Goal: Information Seeking & Learning: Check status

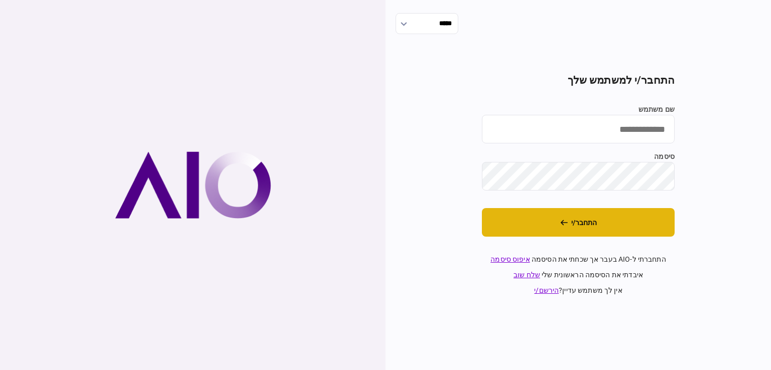
type input "*********"
click at [602, 216] on button "התחבר/י" at bounding box center [578, 222] width 193 height 29
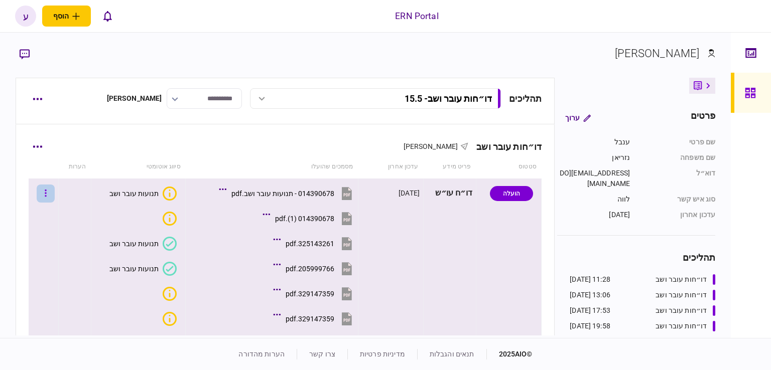
click at [55, 192] on button "button" at bounding box center [46, 194] width 18 height 18
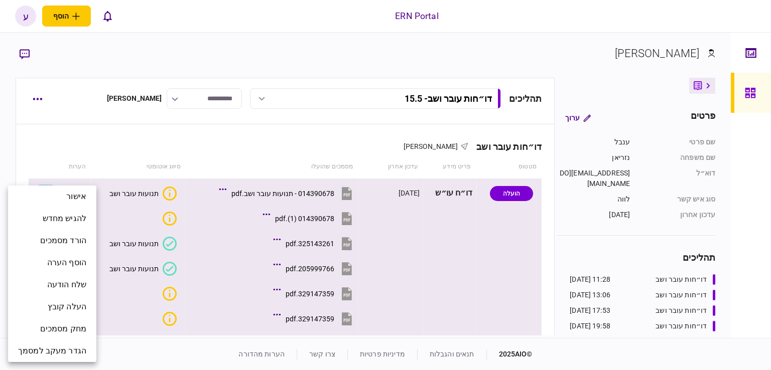
click at [381, 93] on div at bounding box center [385, 185] width 771 height 370
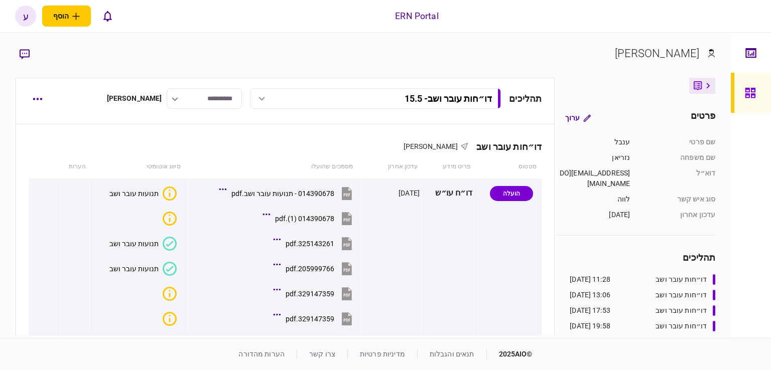
click at [259, 97] on div at bounding box center [261, 99] width 15 height 4
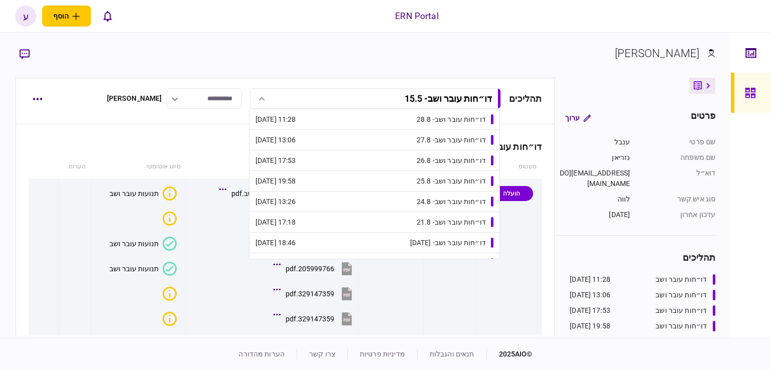
click at [416, 120] on div "דו״חות עובר ושב - 28.8" at bounding box center [450, 119] width 69 height 11
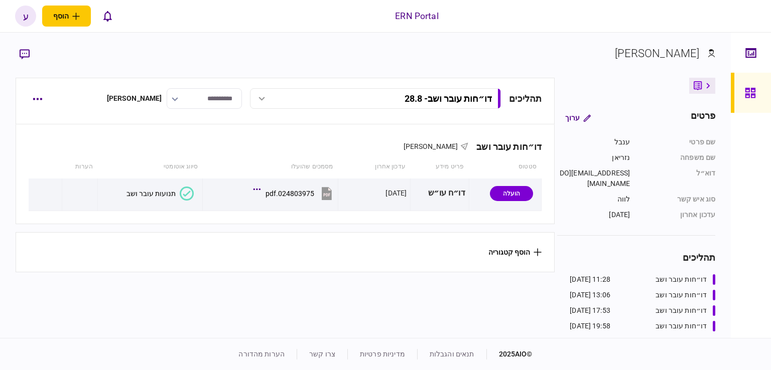
click at [589, 6] on div "ERN Portal הוסף לקוח עסקי לקוח פרטי ע ע ענבל נזריאן svetlana@ern-israel.co.il ע…" at bounding box center [385, 16] width 771 height 32
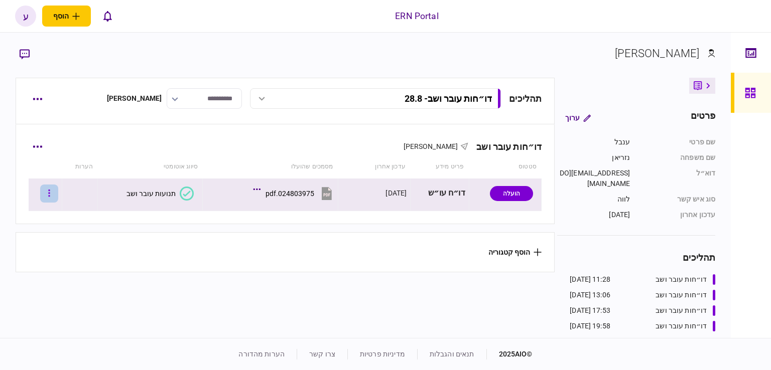
click at [58, 192] on button "button" at bounding box center [49, 194] width 18 height 18
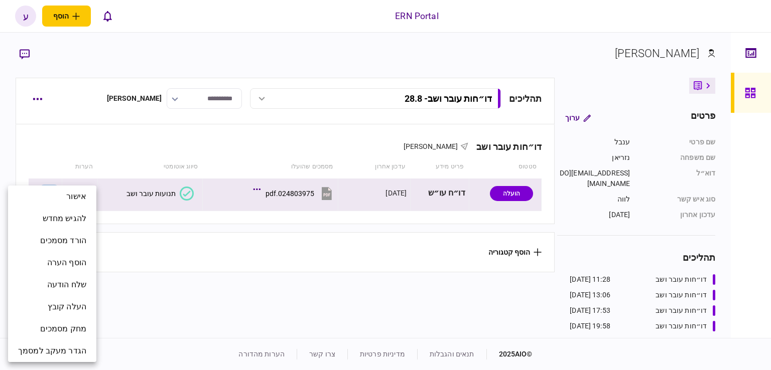
click at [167, 199] on div at bounding box center [385, 185] width 771 height 370
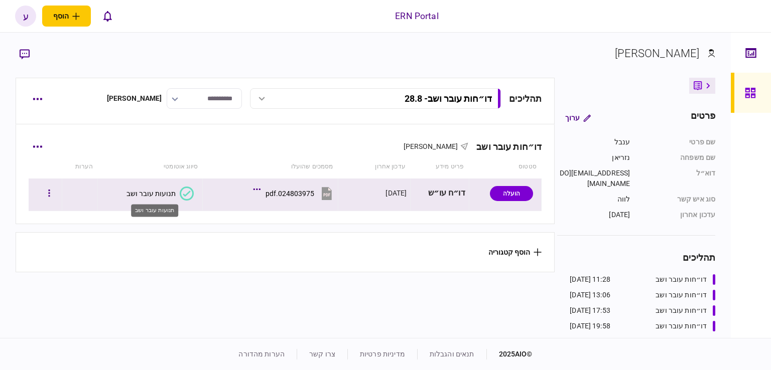
click at [169, 190] on div "תנועות עובר ושב" at bounding box center [150, 194] width 49 height 8
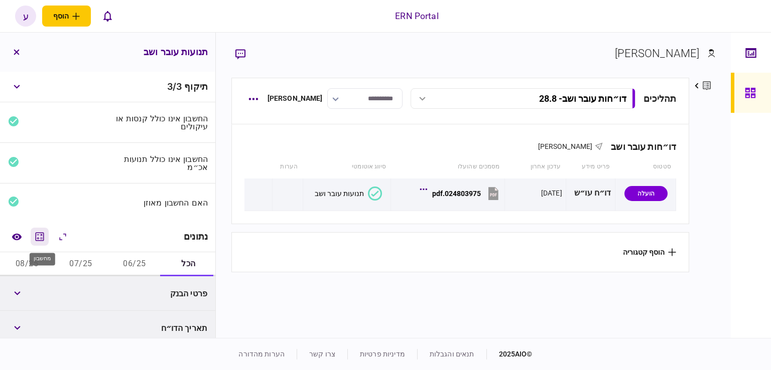
click at [46, 239] on icon "מחשבון" at bounding box center [40, 237] width 12 height 12
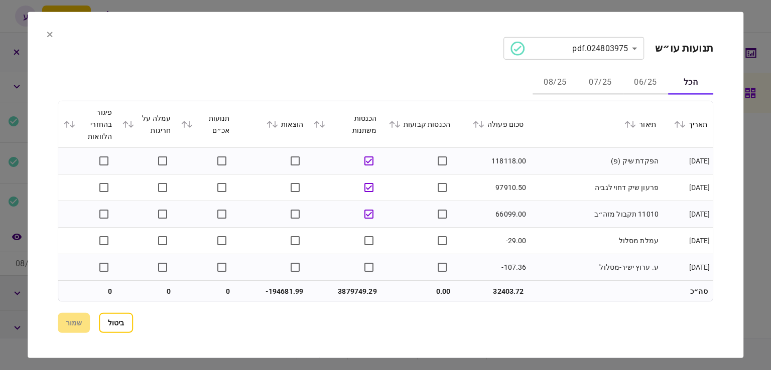
click at [626, 82] on button "06/25" at bounding box center [645, 83] width 45 height 24
click at [486, 124] on button at bounding box center [479, 124] width 14 height 6
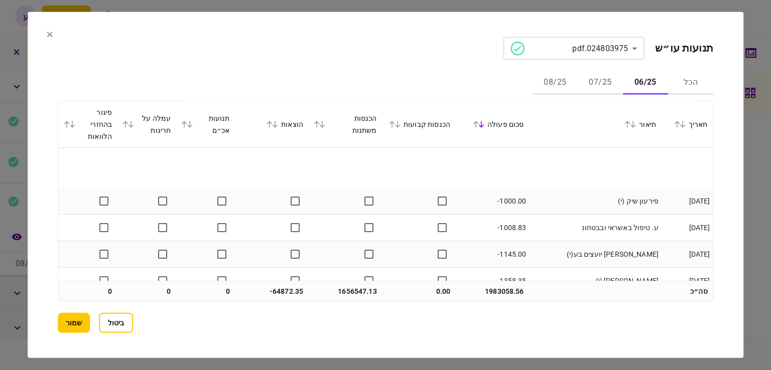
scroll to position [1606, 0]
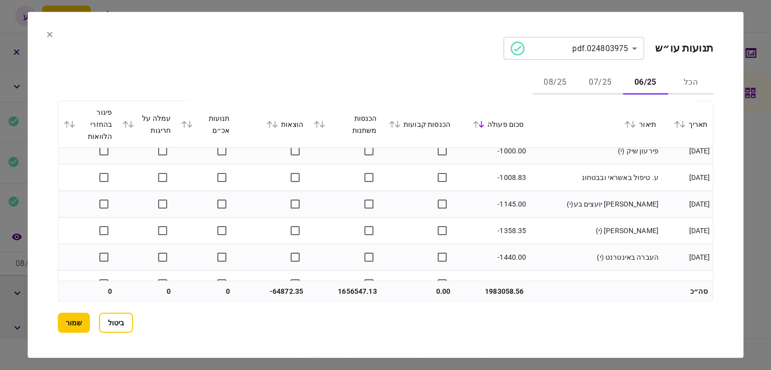
click at [55, 37] on section "**********" at bounding box center [386, 185] width 716 height 346
click at [48, 37] on button at bounding box center [50, 35] width 6 height 8
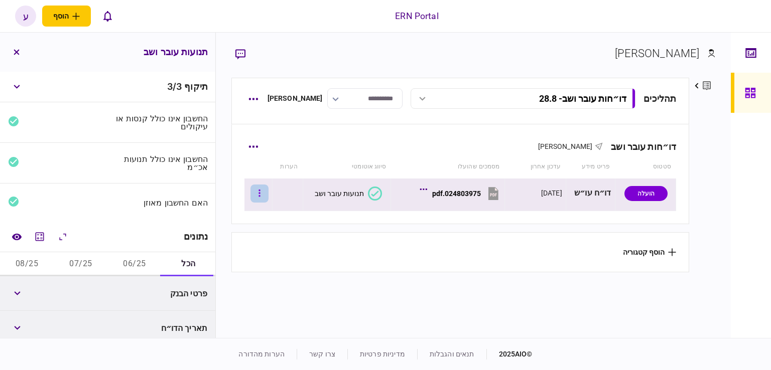
click at [263, 191] on button "button" at bounding box center [259, 194] width 18 height 18
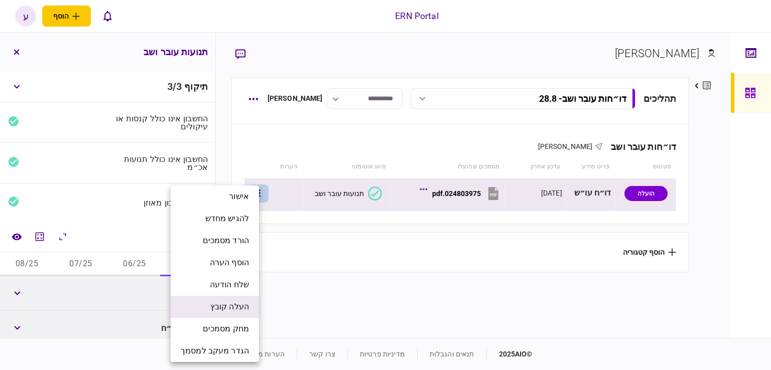
click at [234, 301] on li "העלה קובץ" at bounding box center [215, 307] width 88 height 22
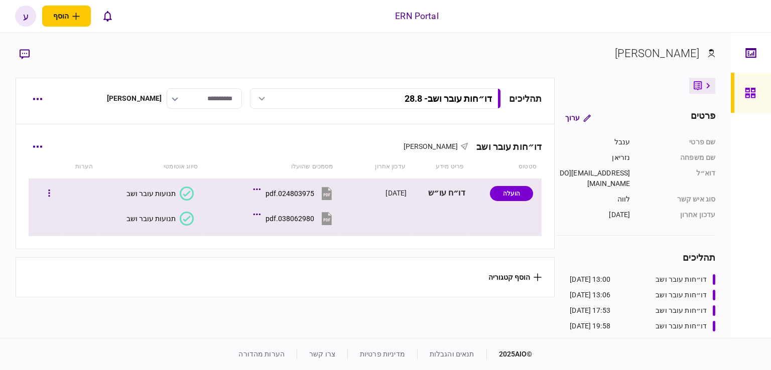
click at [283, 216] on div "038062980.pdf" at bounding box center [289, 219] width 49 height 8
click at [145, 215] on div "תנועות עובר ושב" at bounding box center [150, 219] width 49 height 8
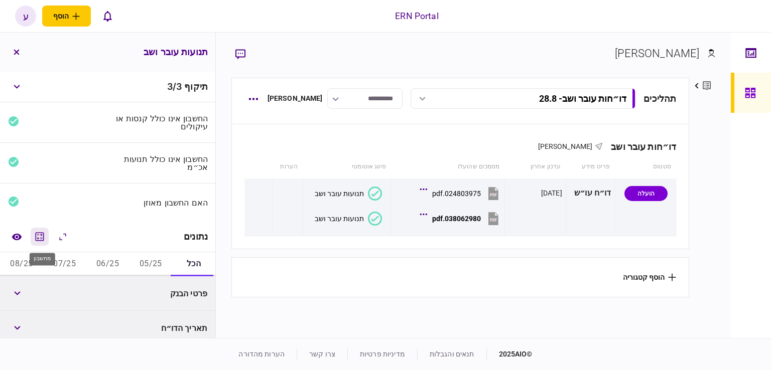
click at [36, 233] on icon "מחשבון" at bounding box center [40, 237] width 12 height 12
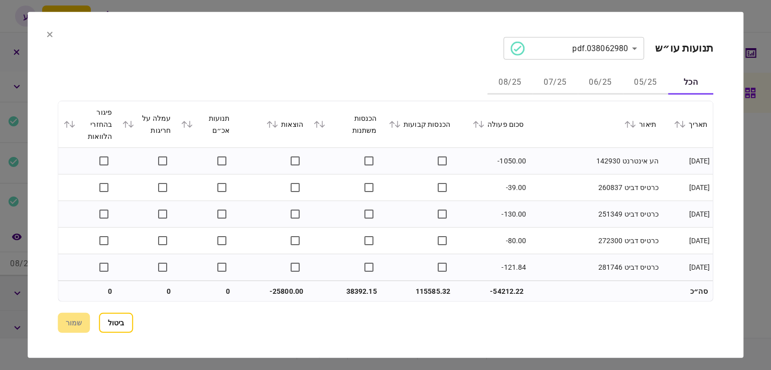
click at [636, 83] on button "05/25" at bounding box center [645, 83] width 45 height 24
click at [598, 89] on button "06/25" at bounding box center [600, 83] width 45 height 24
click at [484, 123] on icon at bounding box center [482, 124] width 6 height 7
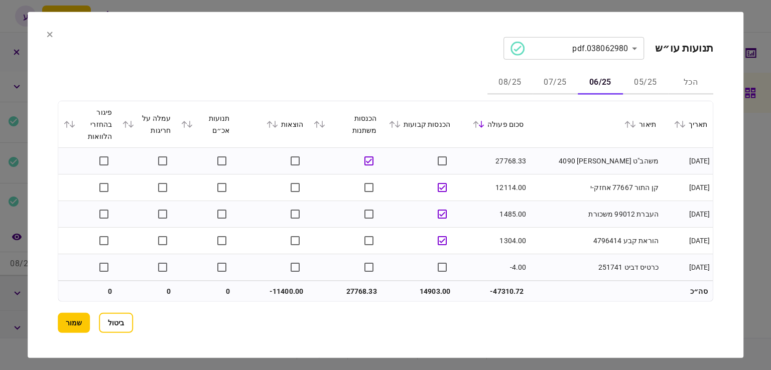
click at [553, 81] on button "07/25" at bounding box center [554, 83] width 45 height 24
click at [596, 79] on button "06/25" at bounding box center [600, 83] width 45 height 24
click at [558, 82] on button "07/25" at bounding box center [554, 83] width 45 height 24
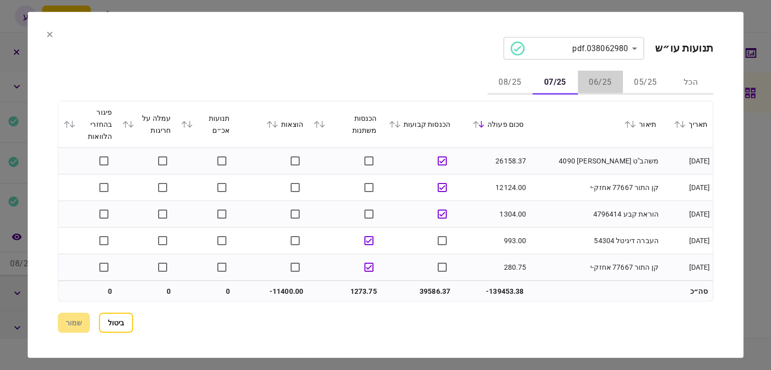
click at [606, 83] on button "06/25" at bounding box center [600, 83] width 45 height 24
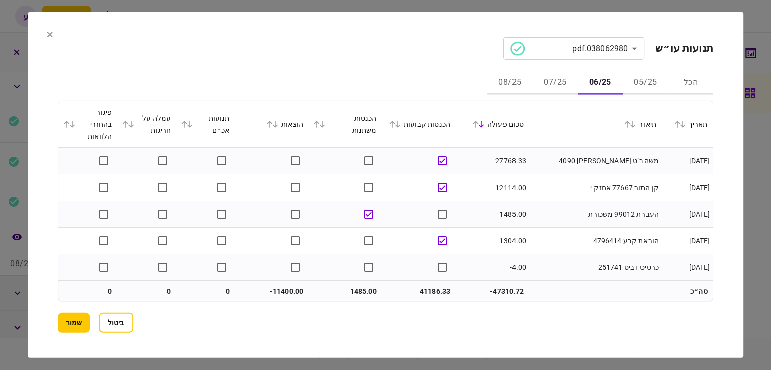
click at [563, 87] on button "07/25" at bounding box center [554, 83] width 45 height 24
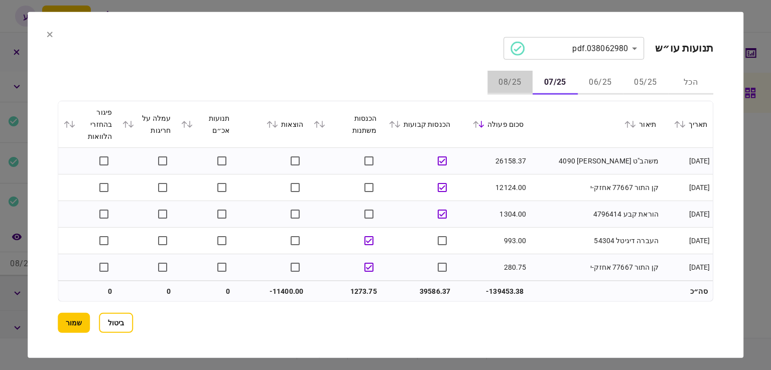
click at [513, 87] on button "08/25" at bounding box center [509, 83] width 45 height 24
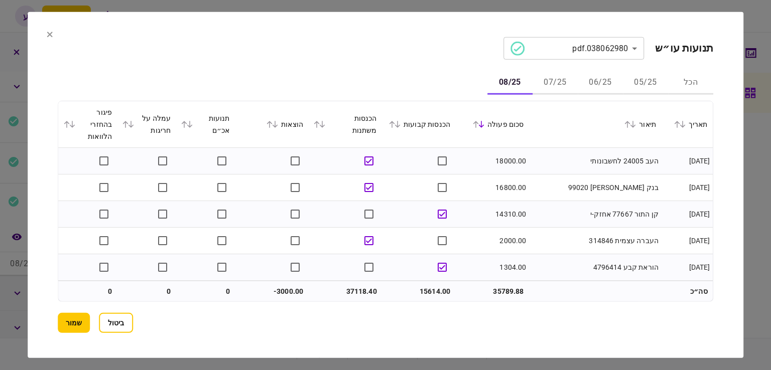
scroll to position [50, 0]
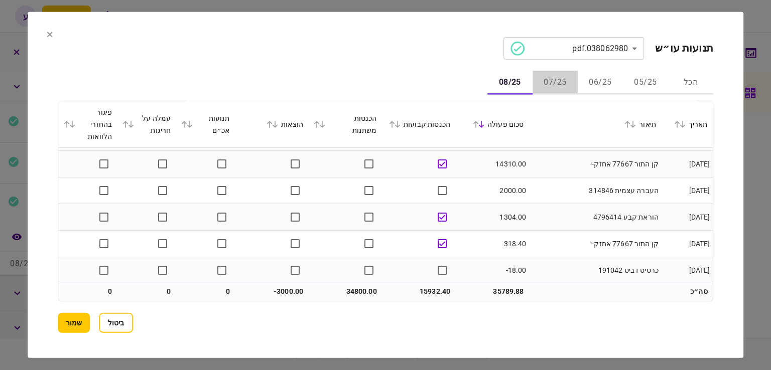
click at [572, 79] on button "07/25" at bounding box center [554, 83] width 45 height 24
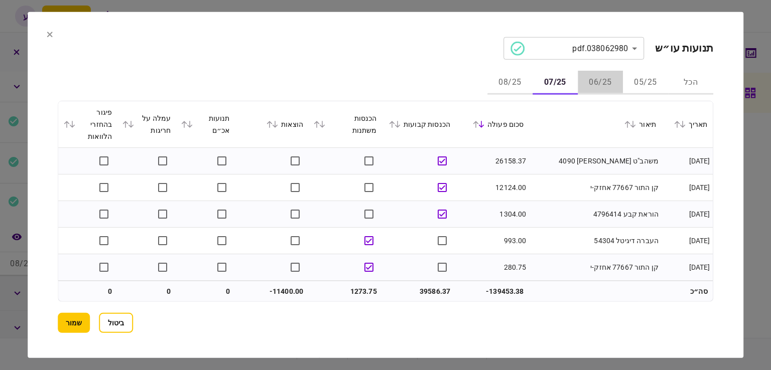
click at [590, 81] on button "06/25" at bounding box center [600, 83] width 45 height 24
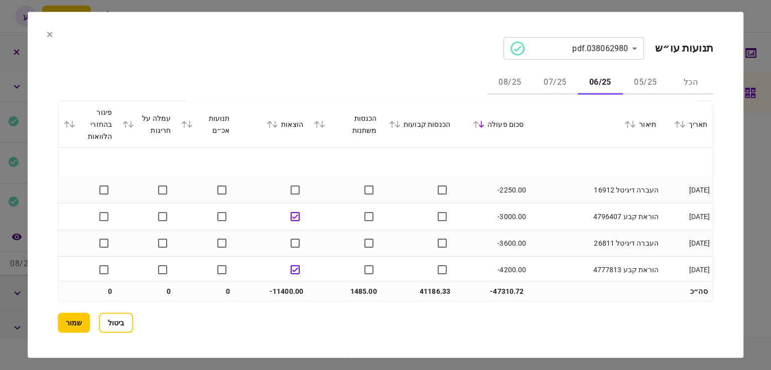
scroll to position [2339, 0]
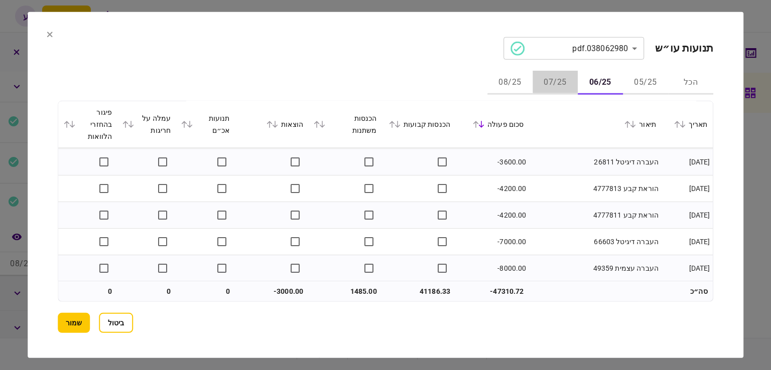
drag, startPoint x: 554, startPoint y: 87, endPoint x: 552, endPoint y: 93, distance: 6.2
click at [554, 86] on button "07/25" at bounding box center [554, 83] width 45 height 24
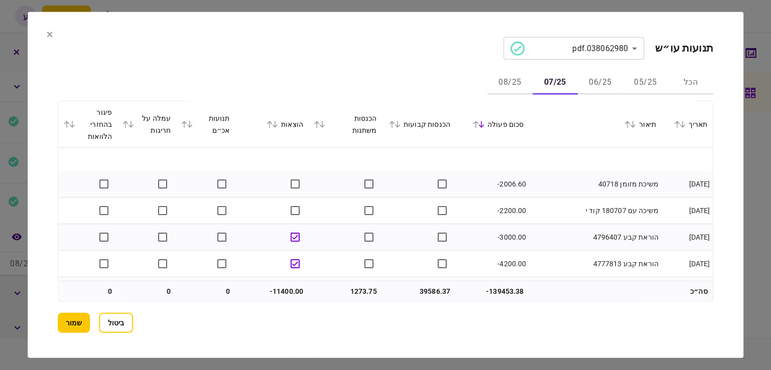
scroll to position [2206, 0]
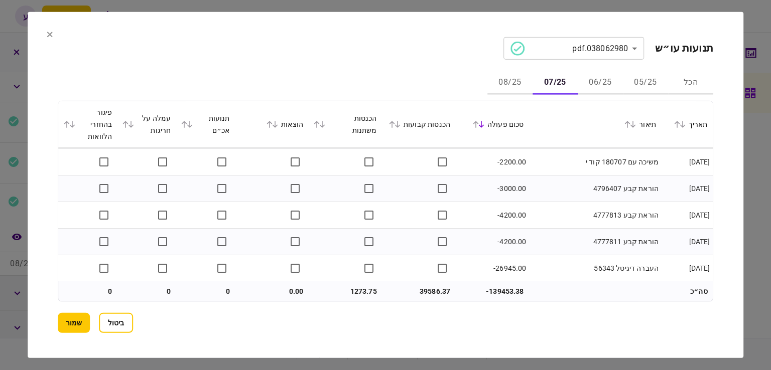
click at [524, 79] on button "08/25" at bounding box center [509, 83] width 45 height 24
click at [71, 330] on button "שמור" at bounding box center [74, 323] width 32 height 20
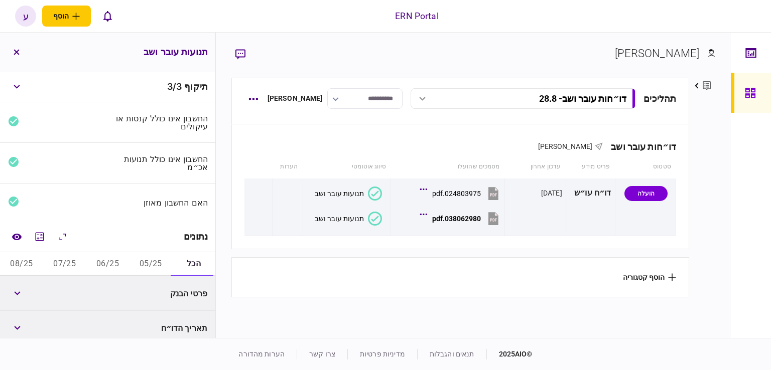
click at [728, 170] on div "ענבל נזריאן פרטים ערוך שם פרטי ענבל שם משפחה נזריאן דוא״ל Inbaln@ern.co.il סוג …" at bounding box center [473, 186] width 515 height 306
drag, startPoint x: 106, startPoint y: 263, endPoint x: 110, endPoint y: 259, distance: 5.3
click at [106, 263] on button "06/25" at bounding box center [107, 264] width 43 height 24
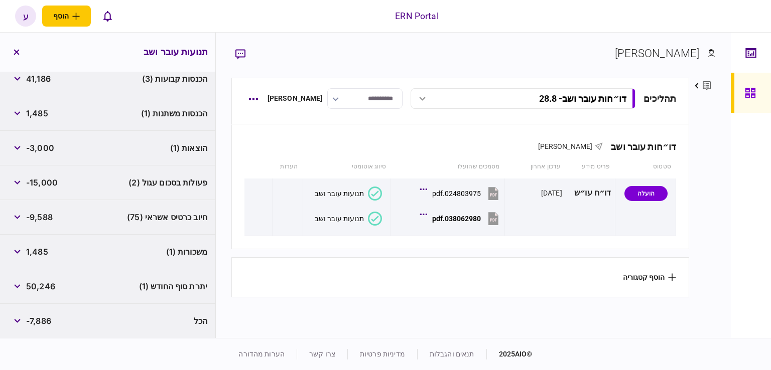
scroll to position [165, 0]
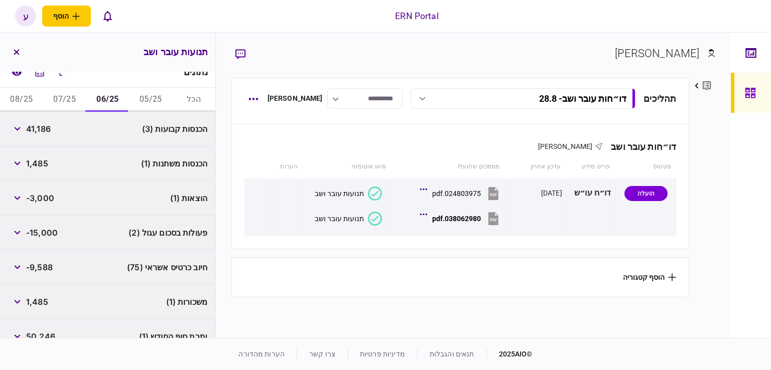
click at [40, 131] on span "41,186" at bounding box center [38, 129] width 25 height 12
copy span "41,186"
click at [34, 197] on span "-3,000" at bounding box center [40, 198] width 28 height 12
click at [40, 162] on span "1,485" at bounding box center [37, 164] width 22 height 12
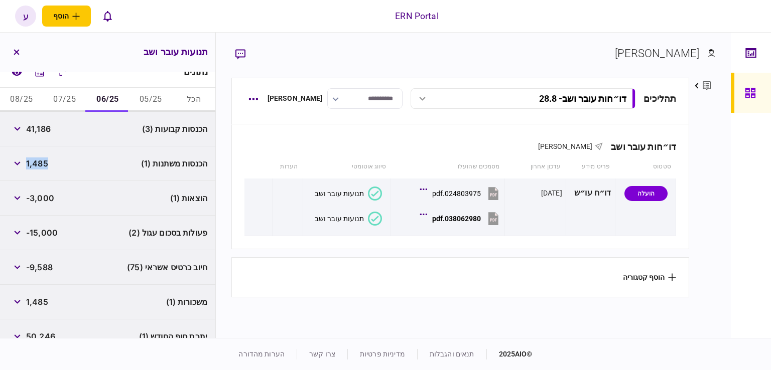
click at [40, 162] on span "1,485" at bounding box center [37, 164] width 22 height 12
copy div "1,485"
click at [64, 103] on button "07/25" at bounding box center [64, 100] width 43 height 24
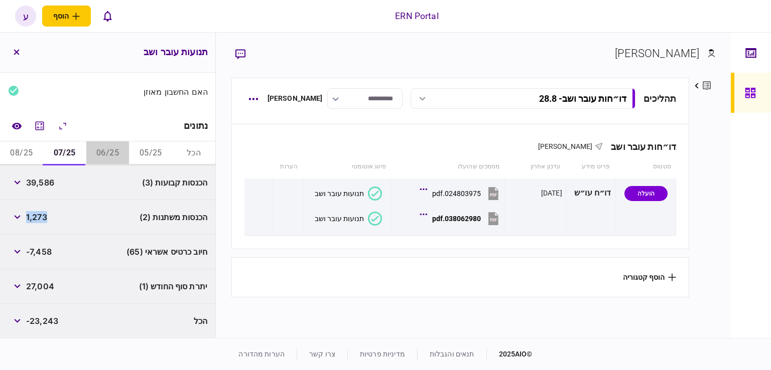
click at [106, 159] on button "06/25" at bounding box center [107, 154] width 43 height 24
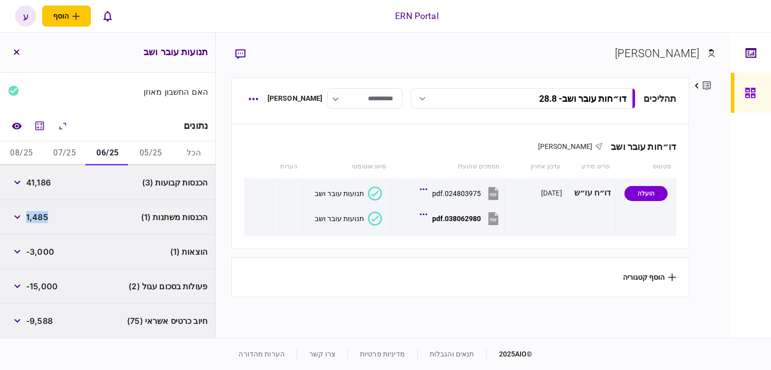
scroll to position [211, 0]
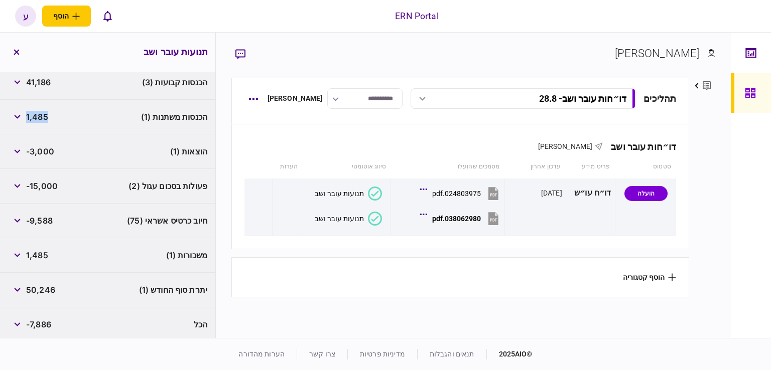
click at [46, 154] on span "-3,000" at bounding box center [40, 152] width 28 height 12
copy span "3,000"
click at [30, 155] on span "-3,000" at bounding box center [40, 152] width 28 height 12
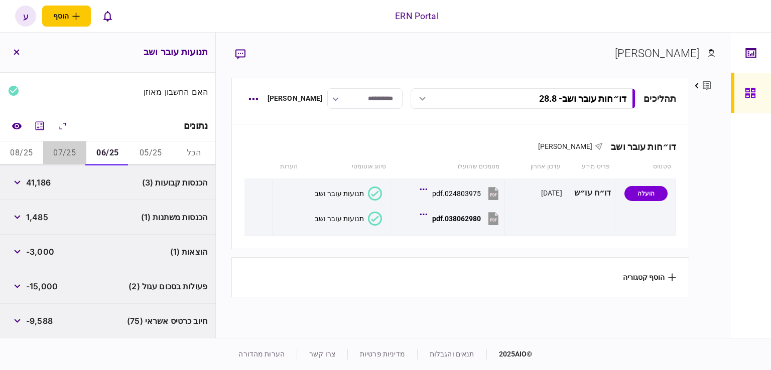
click at [56, 154] on button "07/25" at bounding box center [64, 154] width 43 height 24
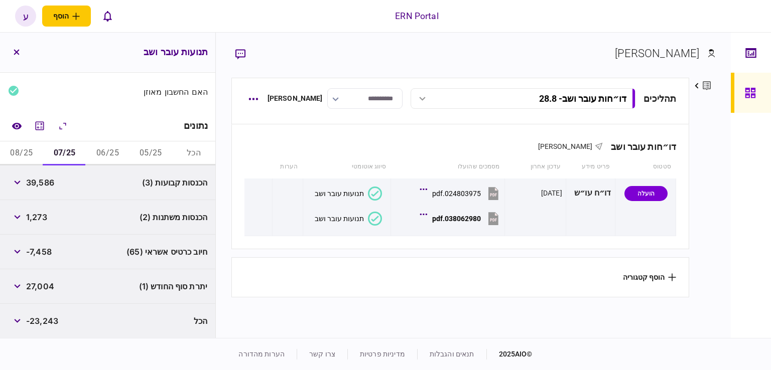
click at [42, 187] on span "39,586" at bounding box center [40, 183] width 28 height 12
click at [42, 186] on span "39,586" at bounding box center [40, 183] width 28 height 12
copy span "39,586"
click at [32, 217] on span "1,273" at bounding box center [36, 217] width 21 height 12
click at [40, 216] on span "1,273" at bounding box center [36, 217] width 21 height 12
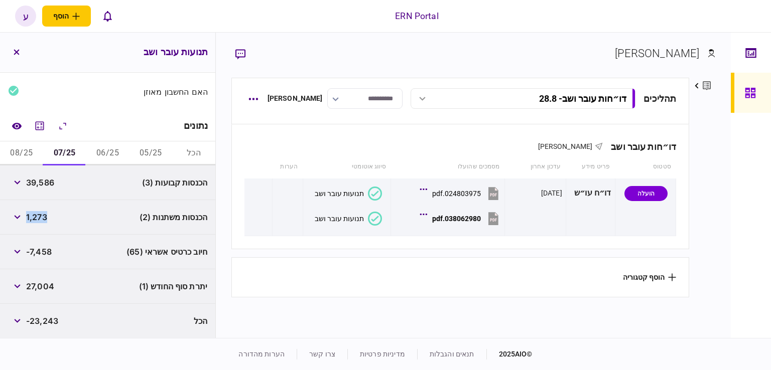
click at [40, 216] on span "1,273" at bounding box center [36, 217] width 21 height 12
copy span "1,273"
click at [60, 241] on div "חיוב כרטיס אשראי (65) -7,458" at bounding box center [107, 252] width 215 height 35
click at [43, 289] on span "27,004" at bounding box center [40, 286] width 28 height 12
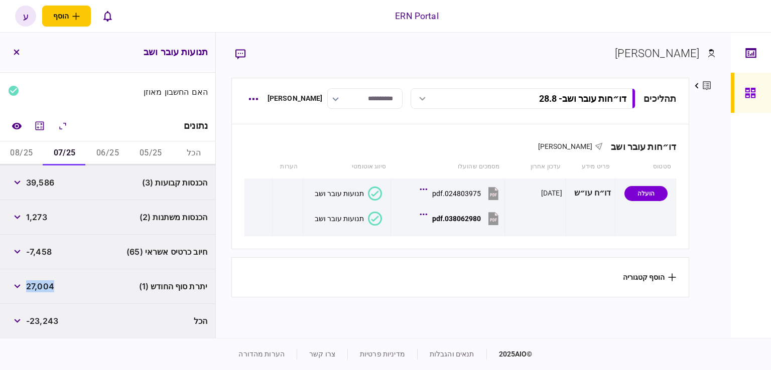
copy span "27,004"
click at [17, 150] on button "08/25" at bounding box center [21, 154] width 43 height 24
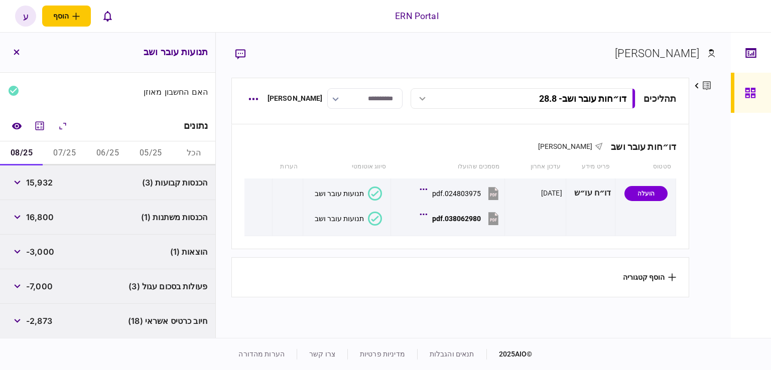
click at [42, 187] on span "15,932" at bounding box center [39, 183] width 27 height 12
copy span "15,932"
click at [44, 201] on div "הכנסות משתנות (1) 16,800" at bounding box center [107, 217] width 215 height 35
click at [44, 221] on span "16,800" at bounding box center [40, 217] width 28 height 12
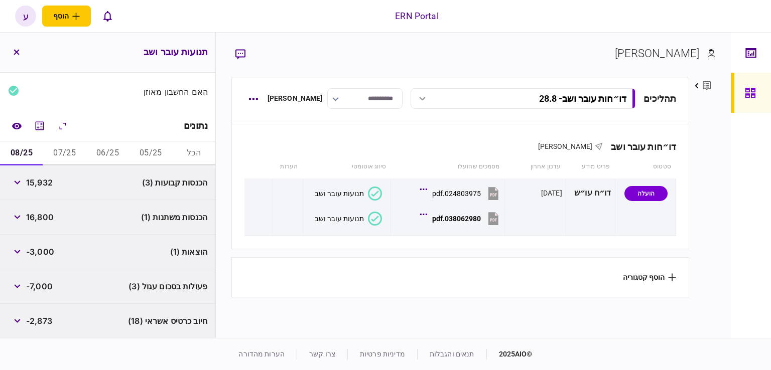
click at [46, 219] on span "16,800" at bounding box center [40, 217] width 28 height 12
copy span "16,800"
click at [17, 220] on button "button" at bounding box center [17, 217] width 18 height 18
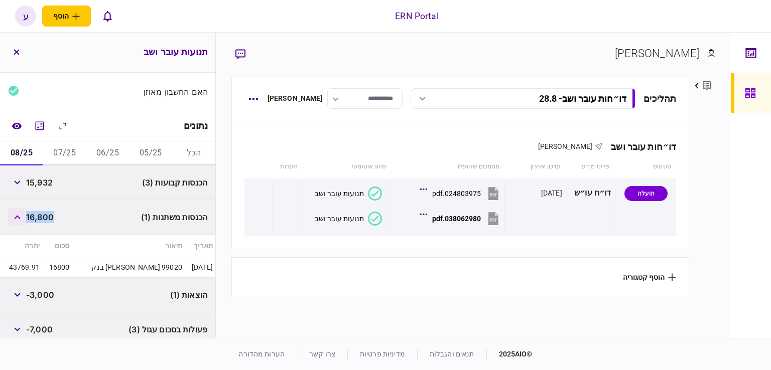
click at [19, 218] on icon "button" at bounding box center [17, 217] width 7 height 4
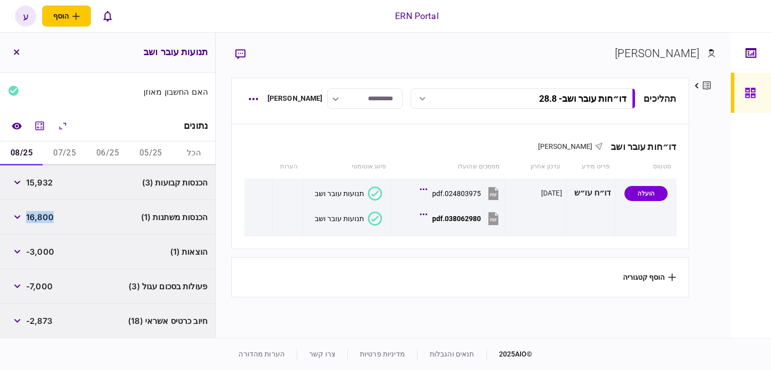
click at [45, 229] on div "הכנסות משתנות (1) 16,800" at bounding box center [107, 217] width 215 height 35
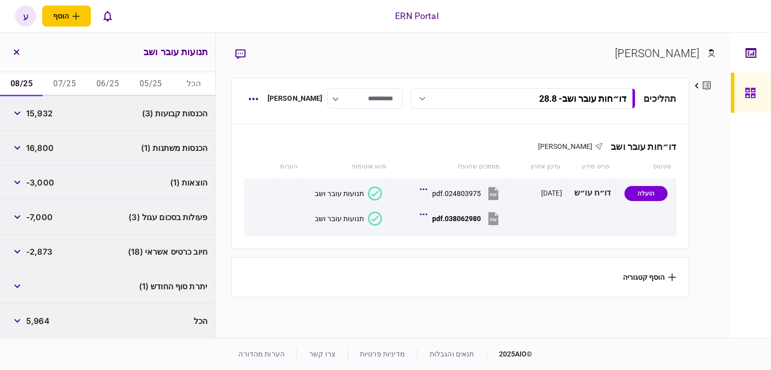
click at [18, 53] on icon "button" at bounding box center [17, 52] width 6 height 6
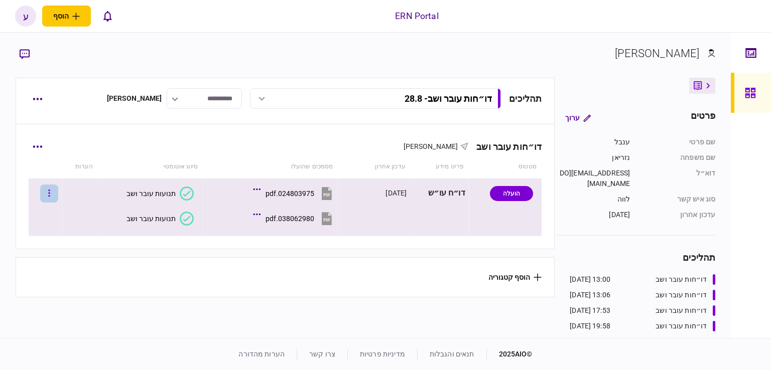
click at [58, 191] on button "button" at bounding box center [49, 194] width 18 height 18
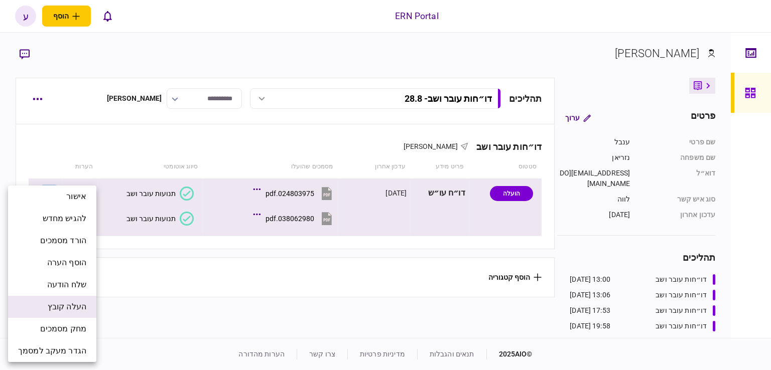
click at [78, 300] on li "העלה קובץ" at bounding box center [52, 307] width 88 height 22
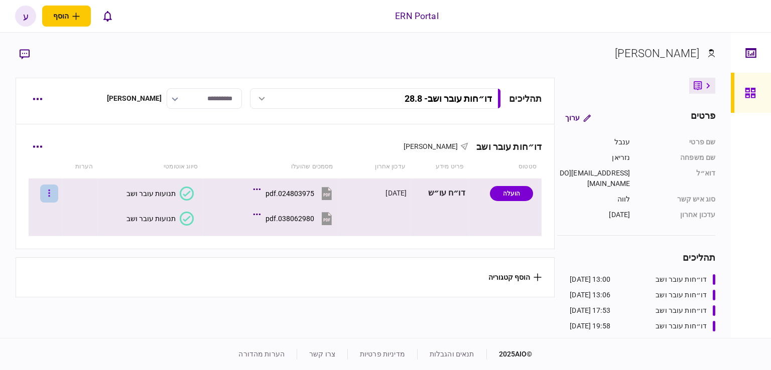
click at [50, 193] on icon "button" at bounding box center [49, 194] width 2 height 10
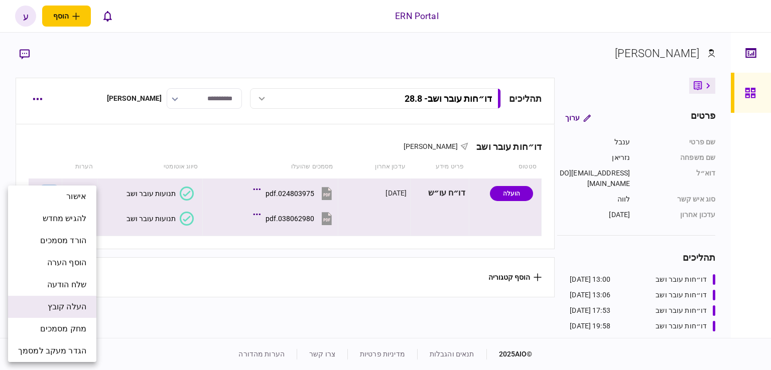
click at [72, 306] on span "העלה קובץ" at bounding box center [67, 307] width 39 height 12
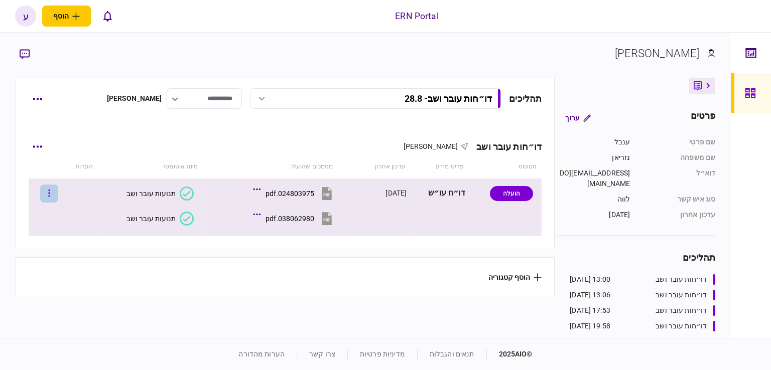
click at [50, 192] on icon "button" at bounding box center [49, 194] width 2 height 10
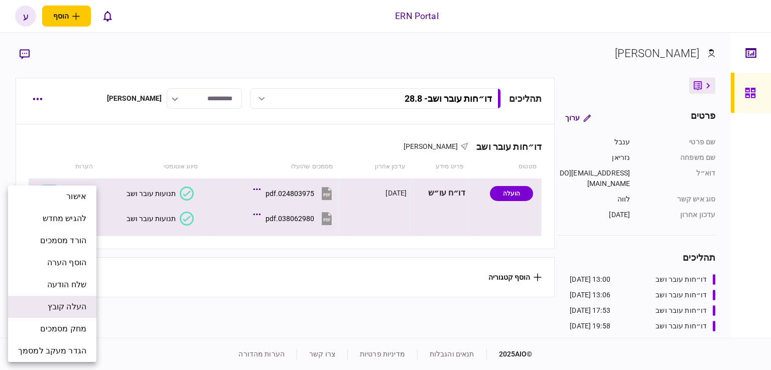
click at [74, 304] on span "העלה קובץ" at bounding box center [67, 307] width 39 height 12
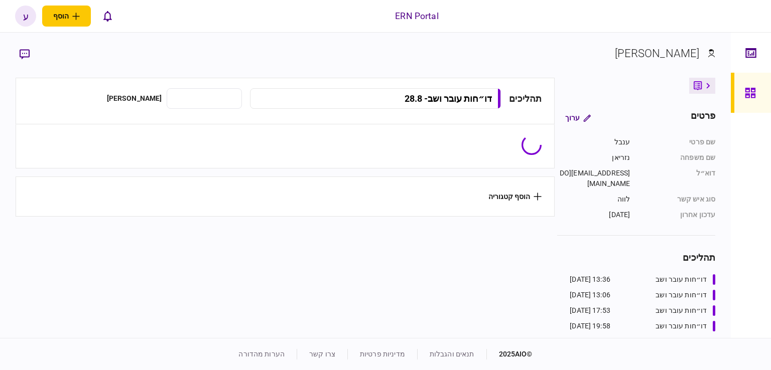
type input "**********"
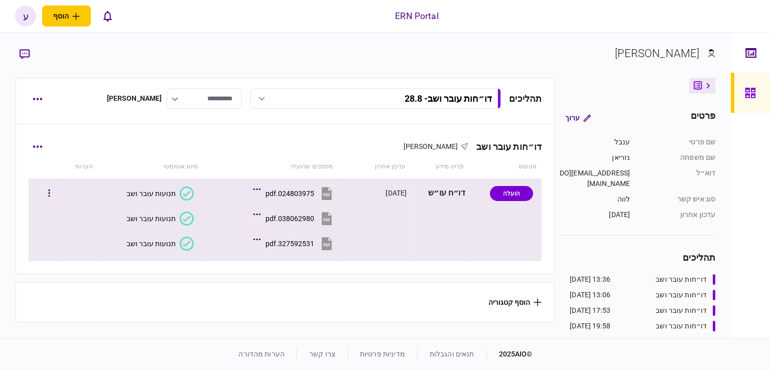
click at [153, 249] on button "תנועות עובר ושב" at bounding box center [159, 244] width 67 height 14
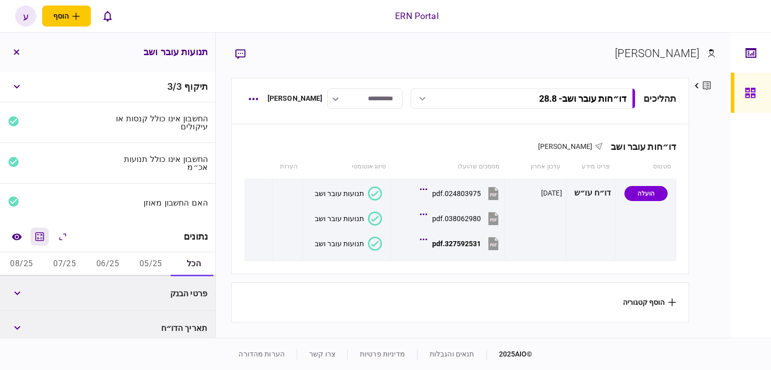
click at [43, 237] on icon "מחשבון" at bounding box center [40, 237] width 12 height 12
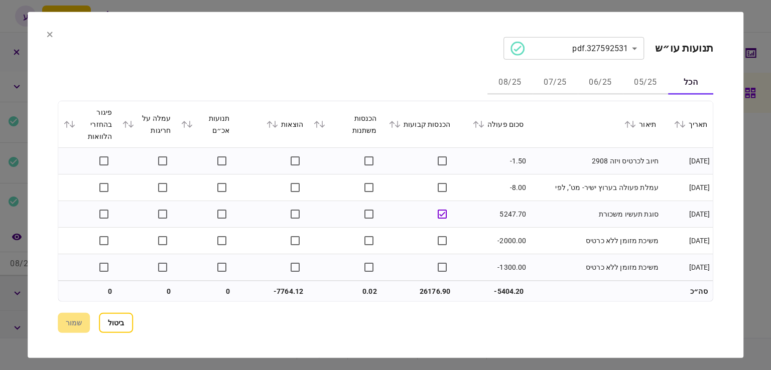
click at [600, 81] on button "06/25" at bounding box center [600, 83] width 45 height 24
click at [484, 124] on icon at bounding box center [481, 124] width 6 height 7
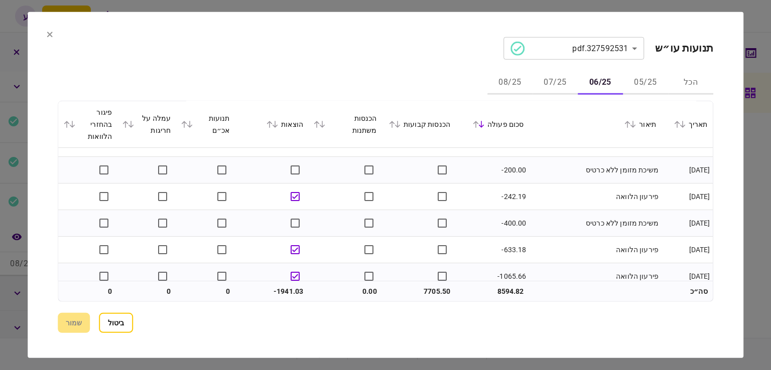
scroll to position [212, 0]
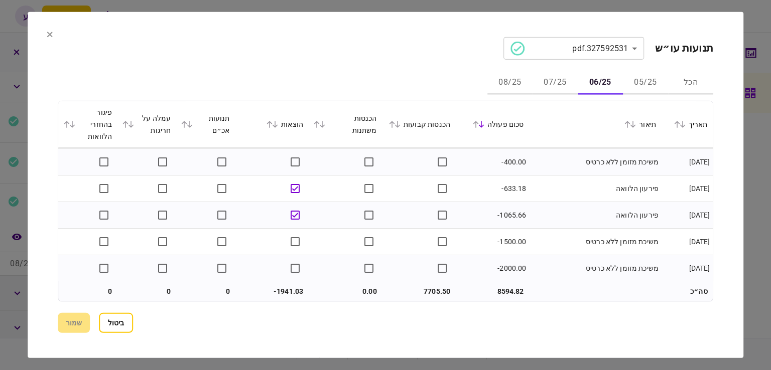
click at [550, 88] on button "07/25" at bounding box center [554, 83] width 45 height 24
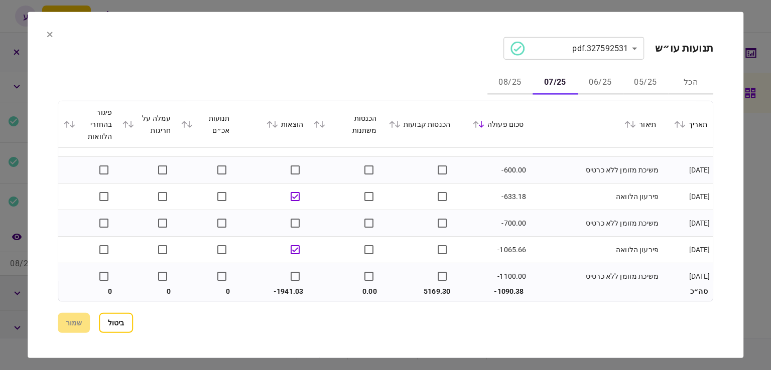
scroll to position [159, 0]
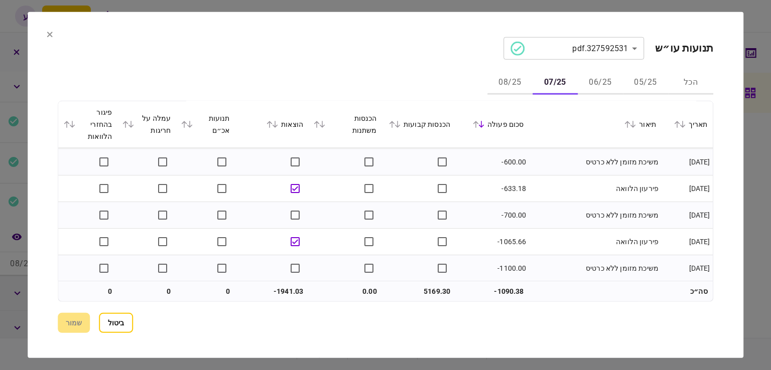
click at [504, 80] on button "08/25" at bounding box center [509, 83] width 45 height 24
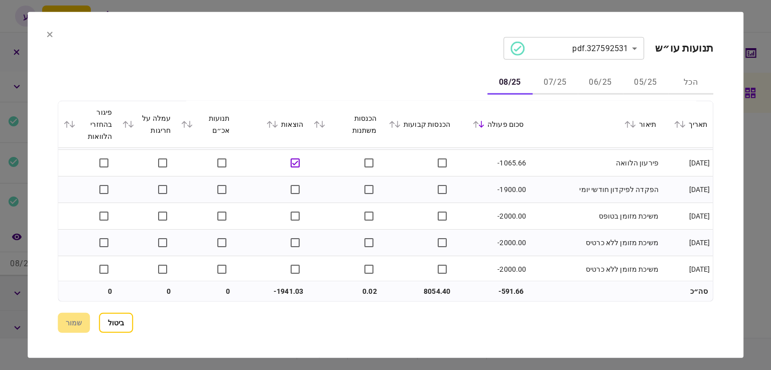
scroll to position [451, 0]
click at [120, 314] on button "ביטול" at bounding box center [116, 323] width 34 height 20
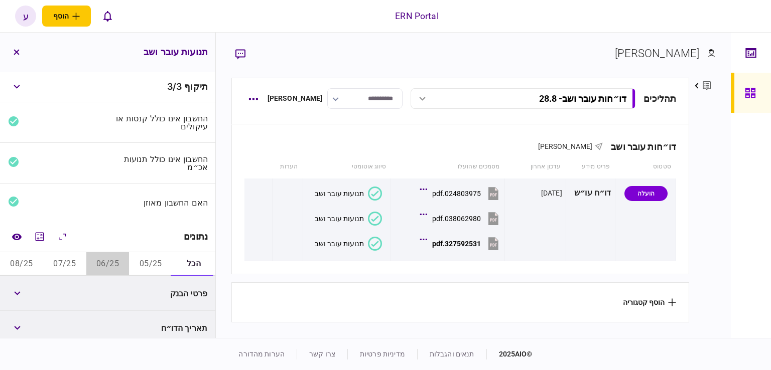
click at [105, 263] on button "06/25" at bounding box center [107, 264] width 43 height 24
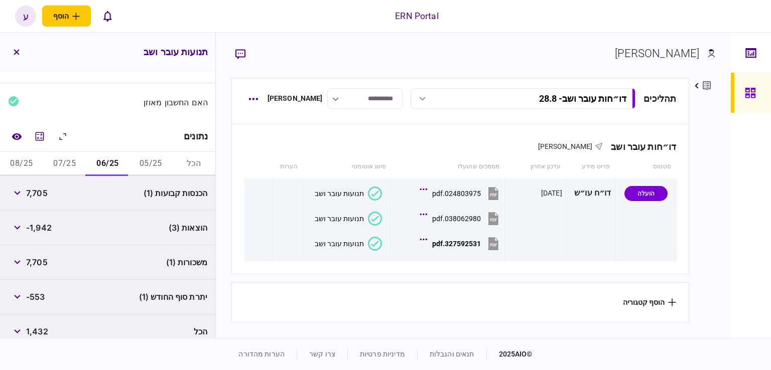
scroll to position [111, 0]
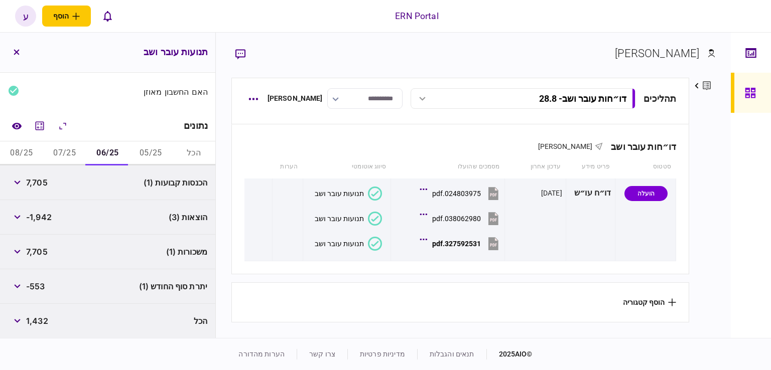
click at [42, 185] on span "7,705" at bounding box center [37, 183] width 22 height 12
copy span "7,705"
click at [57, 235] on div "משכורות (1) 7,705" at bounding box center [107, 252] width 215 height 35
click at [44, 218] on span "-1,942" at bounding box center [39, 217] width 26 height 12
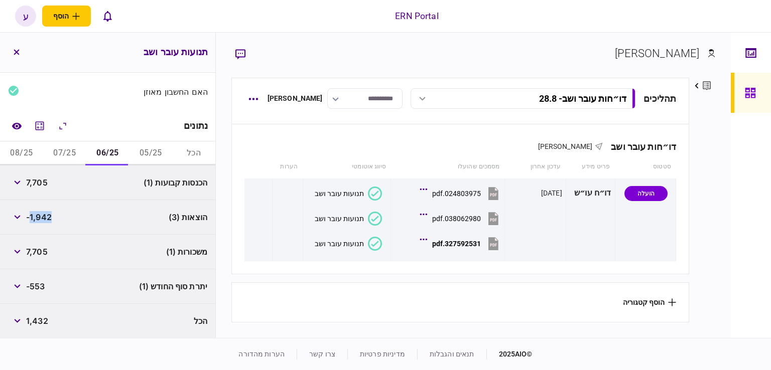
click at [44, 218] on span "-1,942" at bounding box center [39, 217] width 26 height 12
copy span "1,942"
click at [48, 251] on span "7,705" at bounding box center [37, 252] width 22 height 12
click at [38, 275] on div "יתרת סוף החודש (1) -553" at bounding box center [107, 286] width 215 height 35
click at [36, 283] on span "-553" at bounding box center [35, 286] width 19 height 12
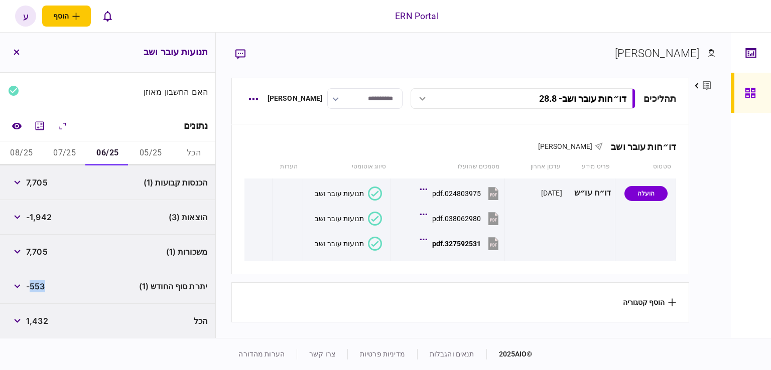
click at [36, 283] on span "-553" at bounding box center [35, 286] width 19 height 12
copy div "-553"
click at [63, 151] on button "07/25" at bounding box center [64, 154] width 43 height 24
click at [39, 185] on span "5,169" at bounding box center [36, 183] width 21 height 12
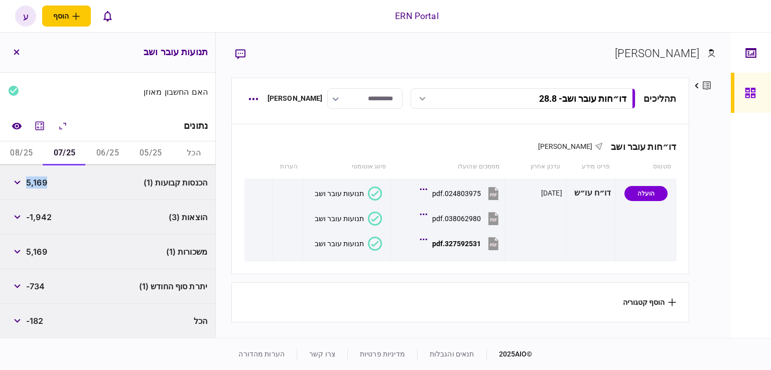
click at [39, 184] on span "5,169" at bounding box center [36, 183] width 21 height 12
copy span "5,169"
drag, startPoint x: 52, startPoint y: 226, endPoint x: 37, endPoint y: 219, distance: 16.6
click at [52, 226] on div "הוצאות (3) -1,942" at bounding box center [107, 217] width 215 height 35
click at [37, 215] on span "-1,942" at bounding box center [39, 217] width 26 height 12
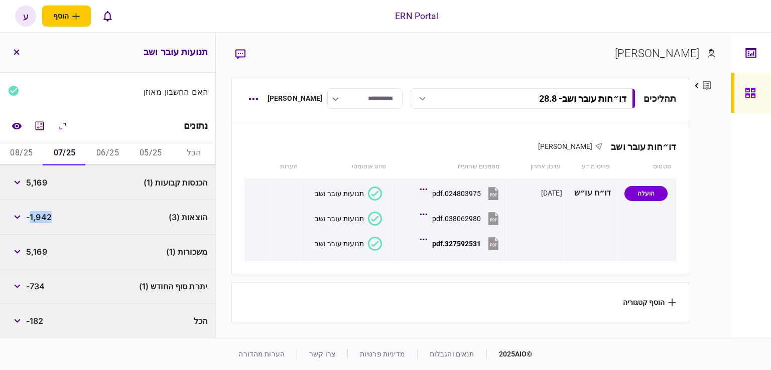
click at [37, 215] on span "-1,942" at bounding box center [39, 217] width 26 height 12
copy span "1,942"
click at [34, 153] on button "08/25" at bounding box center [21, 154] width 43 height 24
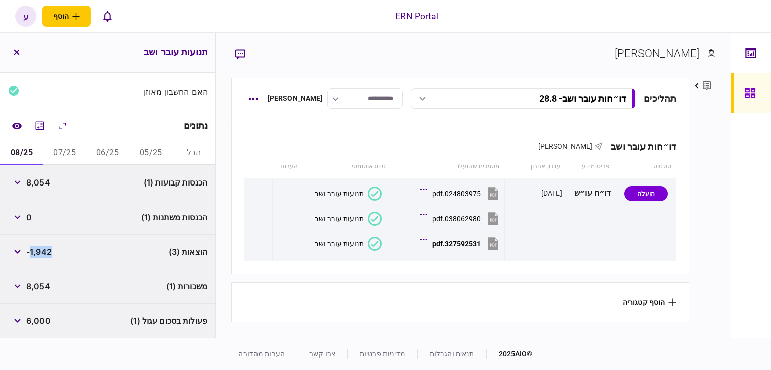
click at [39, 181] on span "8,054" at bounding box center [38, 183] width 24 height 12
copy span "8,054"
